Goal: Navigation & Orientation: Find specific page/section

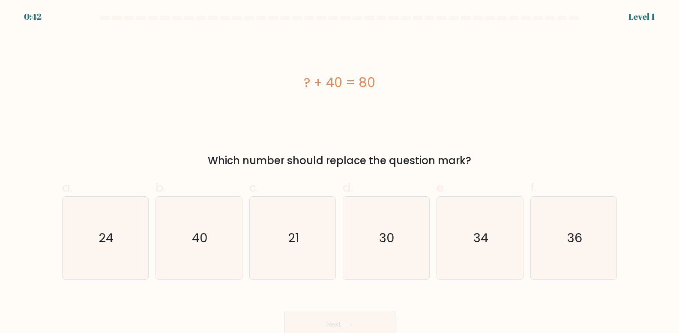
click at [27, 15] on div "0:42" at bounding box center [33, 16] width 18 height 13
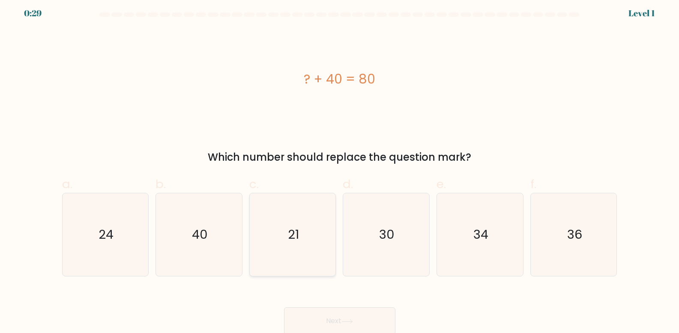
scroll to position [5, 0]
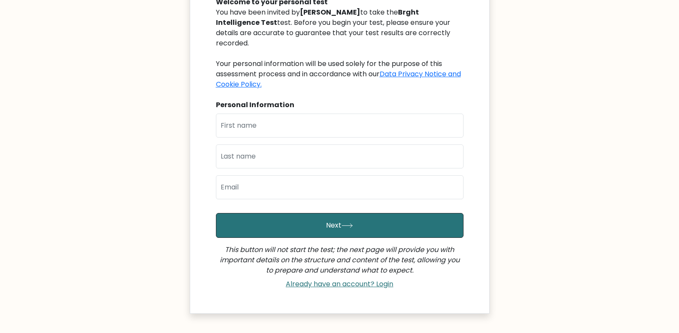
scroll to position [106, 0]
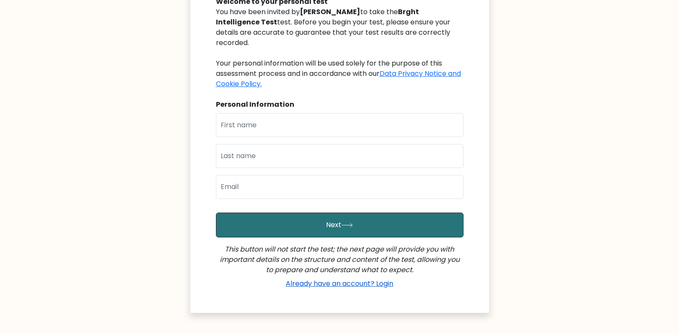
click at [333, 278] on link "Already have an account? Login" at bounding box center [339, 283] width 114 height 10
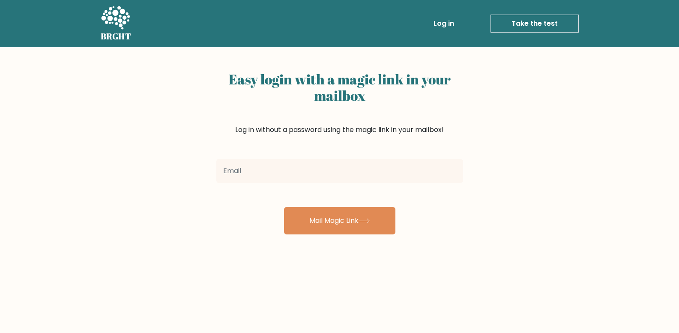
click at [308, 167] on input "email" at bounding box center [339, 171] width 247 height 24
type input "[EMAIL_ADDRESS][DOMAIN_NAME]"
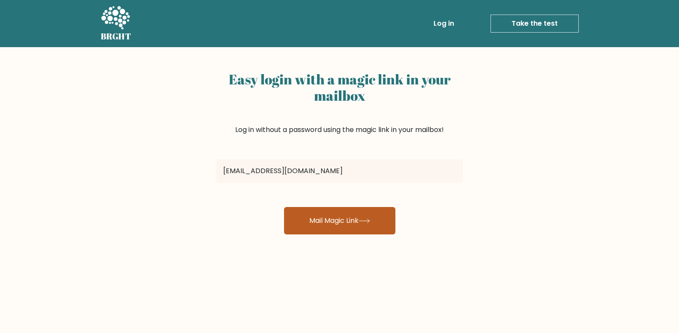
click at [326, 214] on button "Mail Magic Link" at bounding box center [339, 220] width 111 height 27
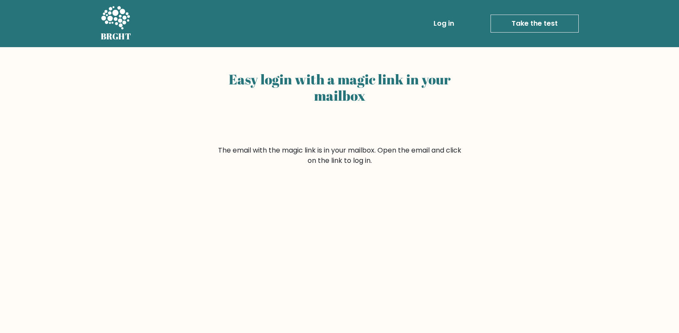
click at [448, 22] on link "Log in" at bounding box center [443, 23] width 27 height 17
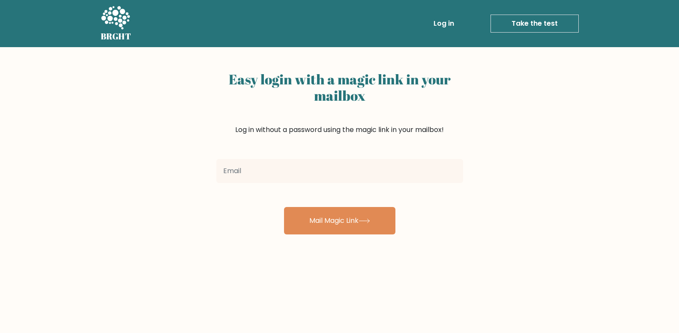
click at [295, 171] on input "email" at bounding box center [339, 171] width 247 height 24
type input "[EMAIL_ADDRESS][DOMAIN_NAME]"
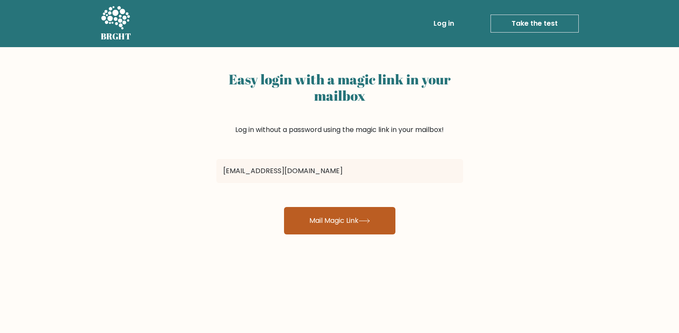
click at [333, 221] on button "Mail Magic Link" at bounding box center [339, 220] width 111 height 27
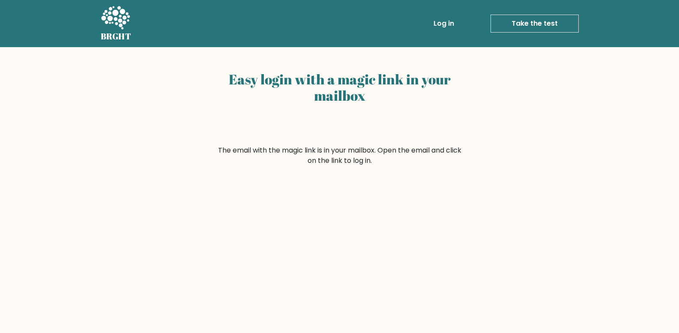
click at [520, 23] on link "Take the test" at bounding box center [534, 24] width 88 height 18
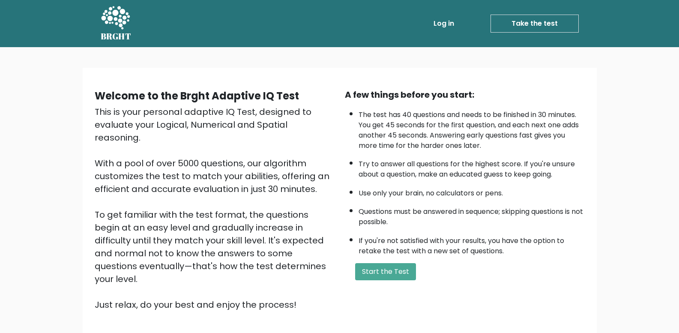
click at [448, 26] on link "Log in" at bounding box center [443, 23] width 27 height 17
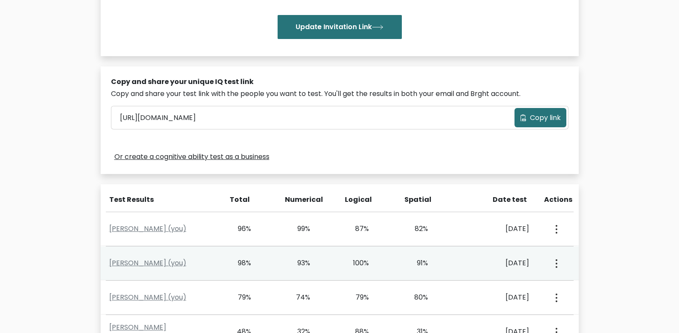
scroll to position [171, 0]
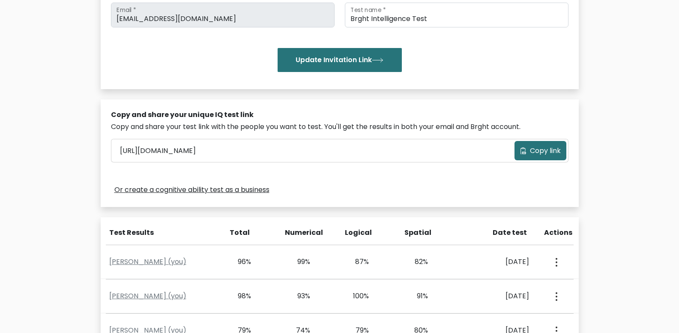
click at [554, 150] on span "Copy link" at bounding box center [545, 151] width 31 height 10
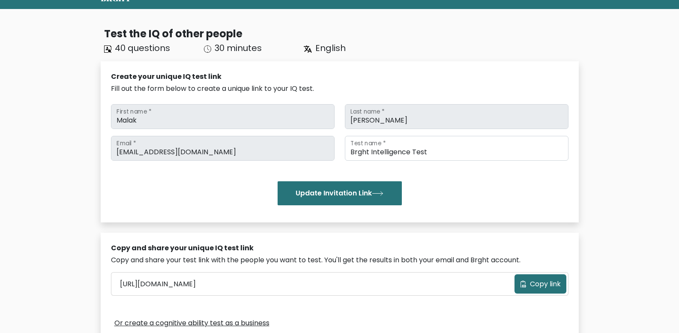
scroll to position [0, 0]
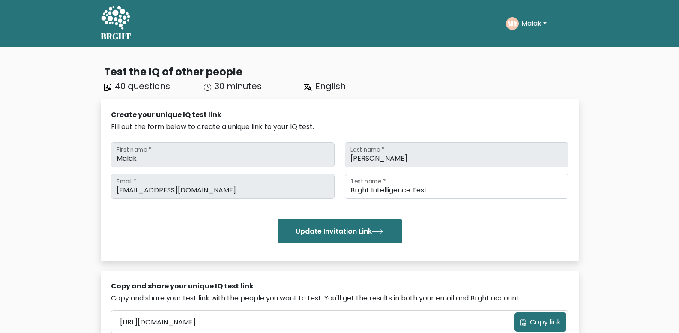
click at [542, 22] on button "Malak" at bounding box center [533, 23] width 30 height 11
click at [533, 40] on link "Dashboard" at bounding box center [540, 42] width 68 height 14
click at [527, 28] on button "Malak" at bounding box center [533, 23] width 30 height 11
click at [525, 53] on link "Profile" at bounding box center [540, 55] width 68 height 14
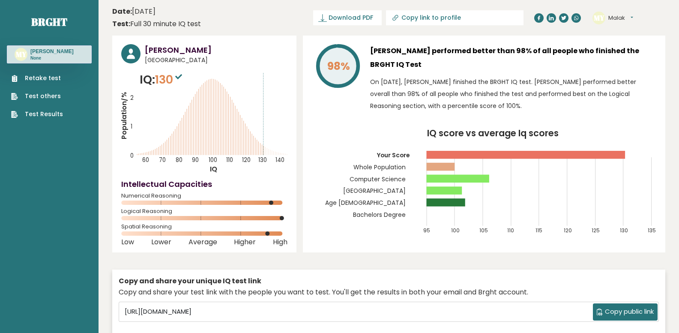
click at [57, 112] on link "Test Results" at bounding box center [37, 114] width 52 height 9
click at [46, 97] on link "Test others" at bounding box center [37, 96] width 52 height 9
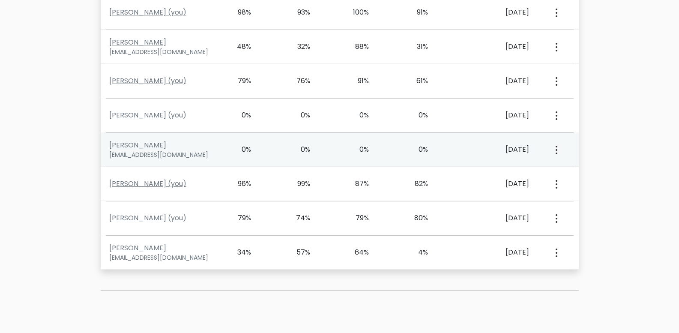
scroll to position [441, 0]
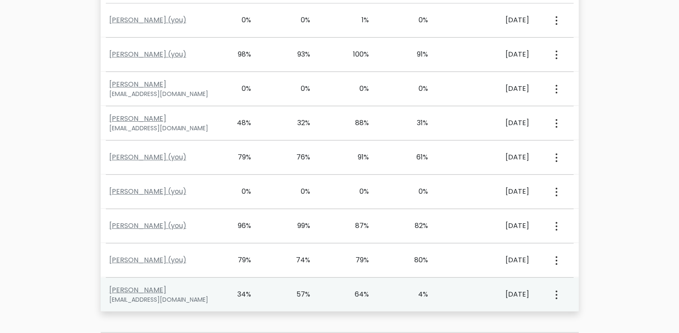
scroll to position [398, 0]
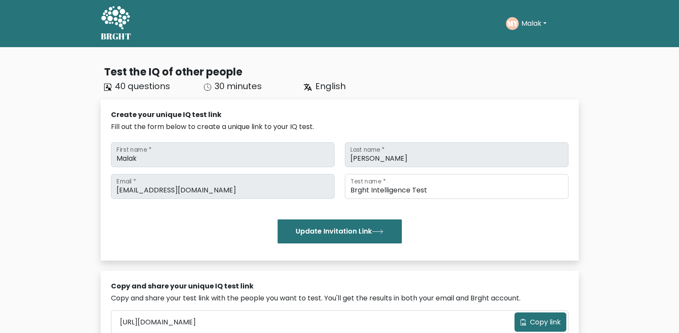
scroll to position [398, 0]
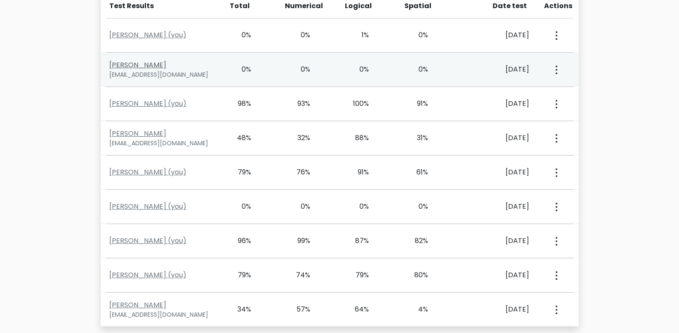
click at [147, 65] on link "MARIEM EZZAT" at bounding box center [137, 65] width 57 height 10
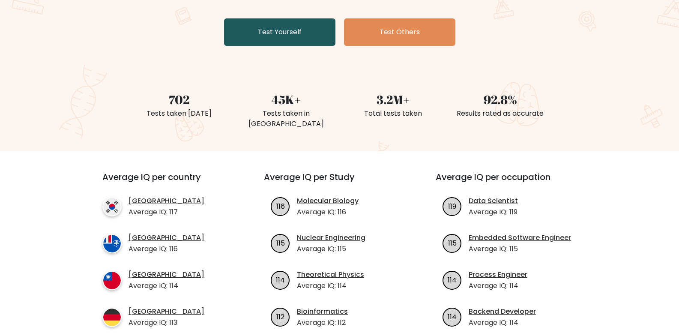
scroll to position [214, 0]
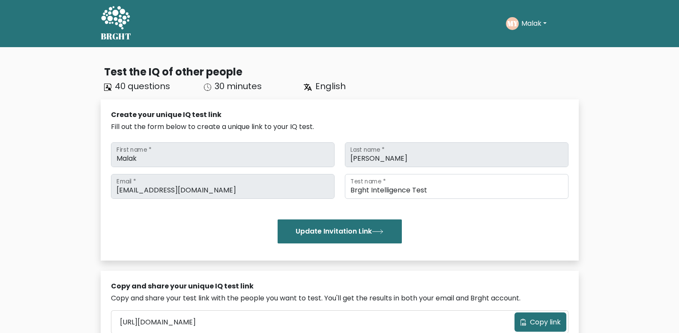
scroll to position [398, 0]
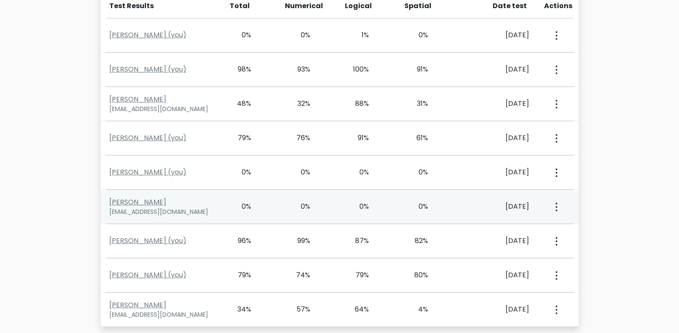
click at [556, 210] on circle "button" at bounding box center [556, 210] width 2 height 2
click at [570, 231] on link "View Profile" at bounding box center [586, 231] width 68 height 14
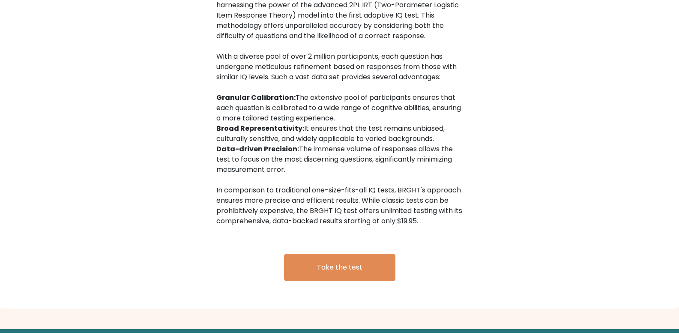
scroll to position [1381, 0]
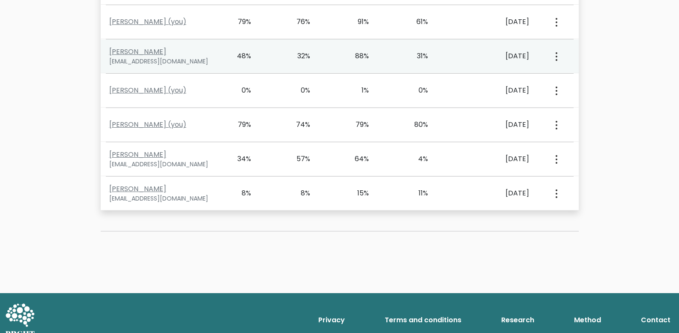
scroll to position [526, 0]
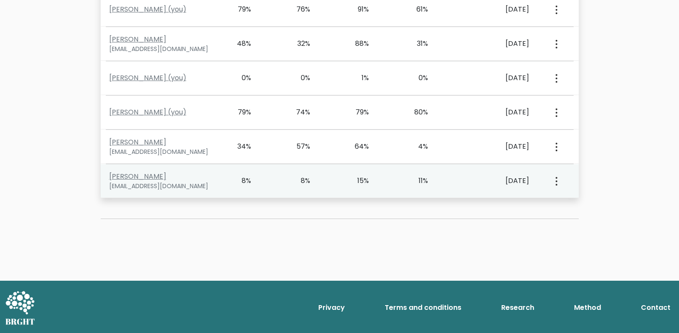
click at [555, 185] on circle "button" at bounding box center [556, 185] width 2 height 2
click at [569, 214] on ul "View Profile" at bounding box center [586, 205] width 68 height 21
click at [553, 185] on button "button" at bounding box center [555, 180] width 7 height 27
click at [557, 207] on link "View Profile" at bounding box center [586, 206] width 68 height 14
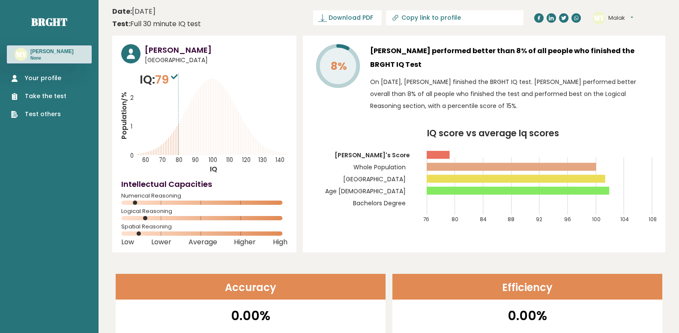
click at [32, 79] on link "Your profile" at bounding box center [38, 78] width 55 height 9
